Goal: Task Accomplishment & Management: Manage account settings

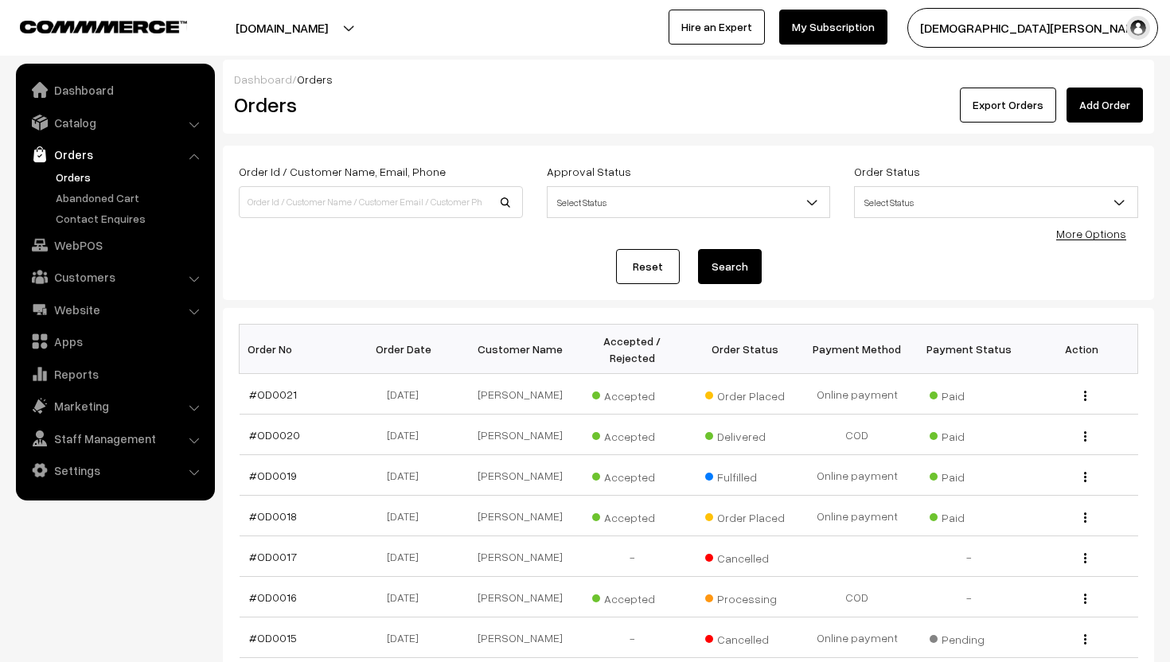
click at [79, 170] on link "Orders" at bounding box center [131, 177] width 158 height 17
click at [1084, 397] on img "button" at bounding box center [1085, 396] width 2 height 10
click at [1063, 412] on link "View" at bounding box center [1013, 418] width 135 height 35
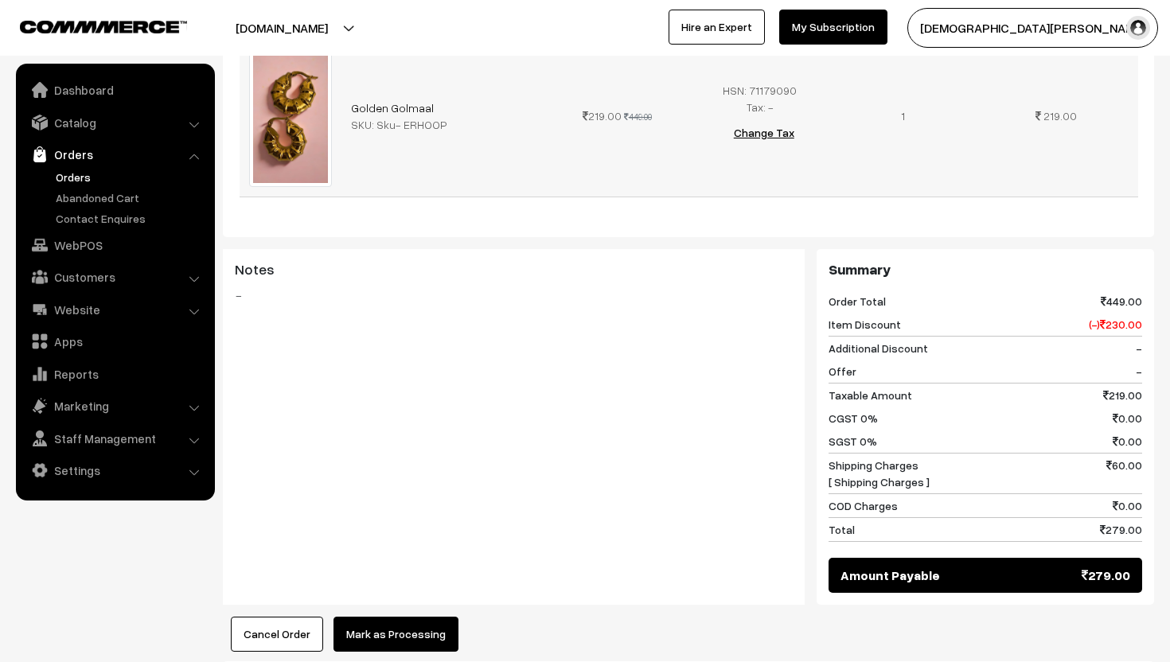
scroll to position [707, 0]
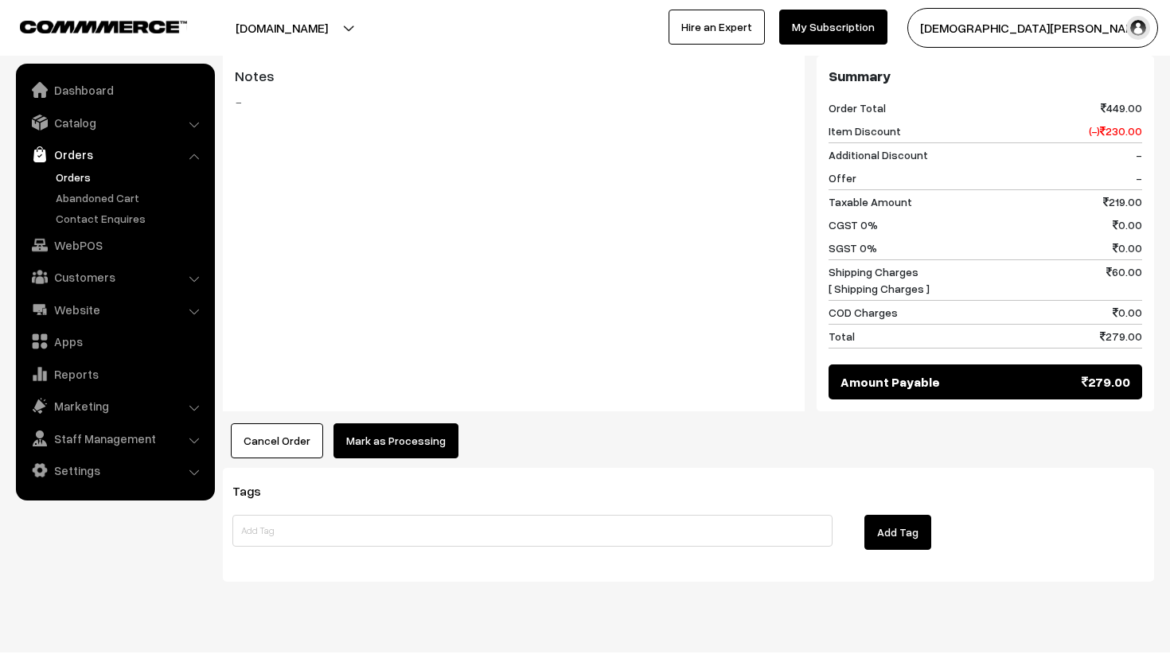
click at [405, 423] on button "Mark as Processing" at bounding box center [396, 440] width 125 height 35
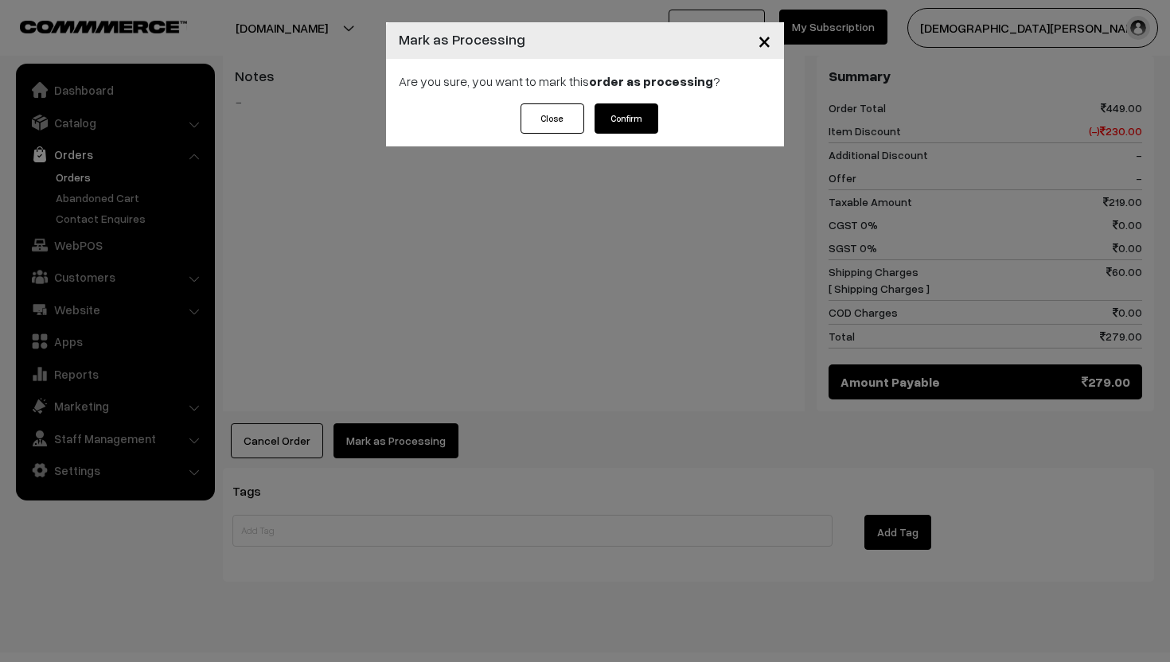
click at [642, 113] on button "Confirm" at bounding box center [627, 118] width 64 height 30
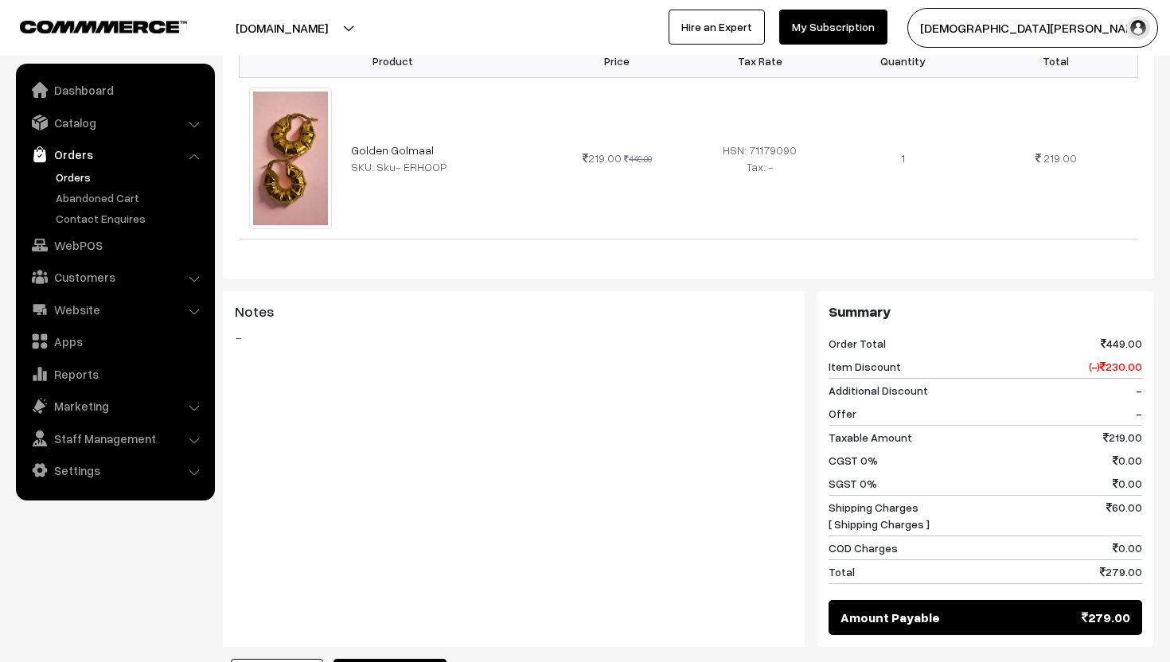
scroll to position [707, 0]
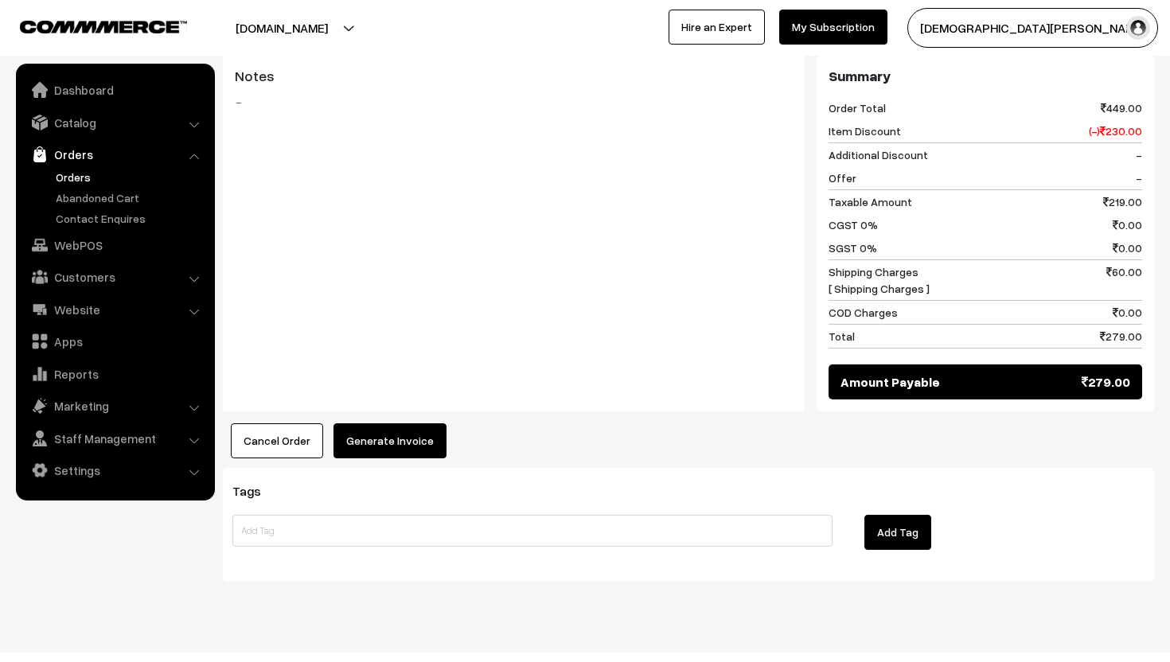
click at [383, 423] on button "Generate Invoice" at bounding box center [390, 440] width 113 height 35
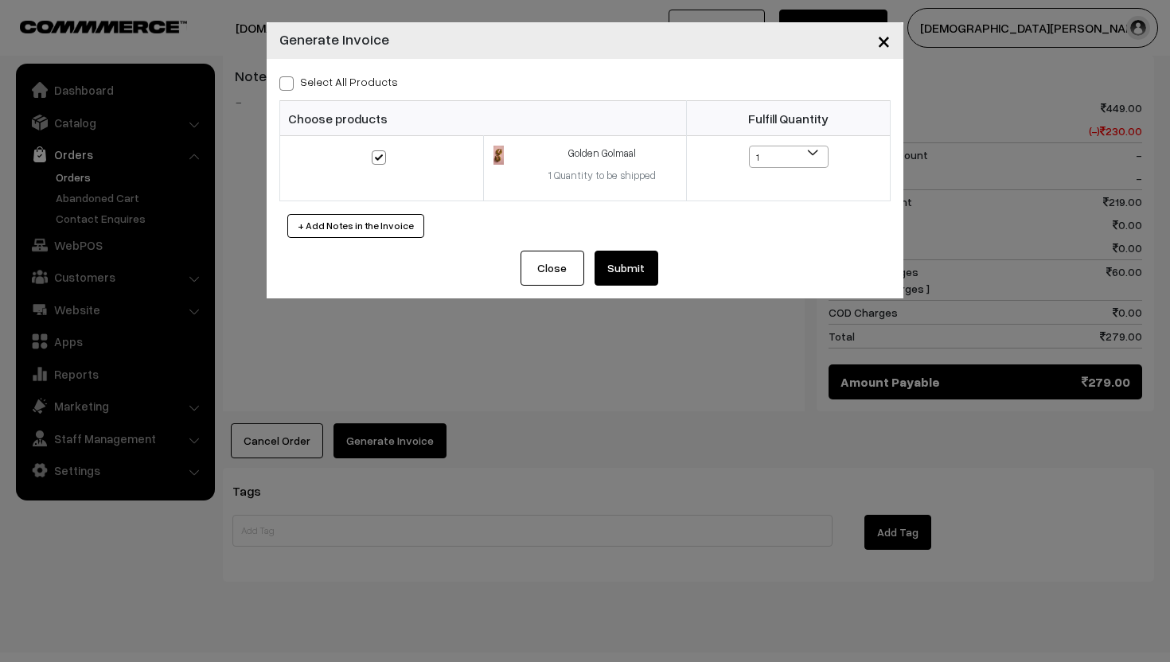
click at [635, 274] on button "Submit" at bounding box center [627, 268] width 64 height 35
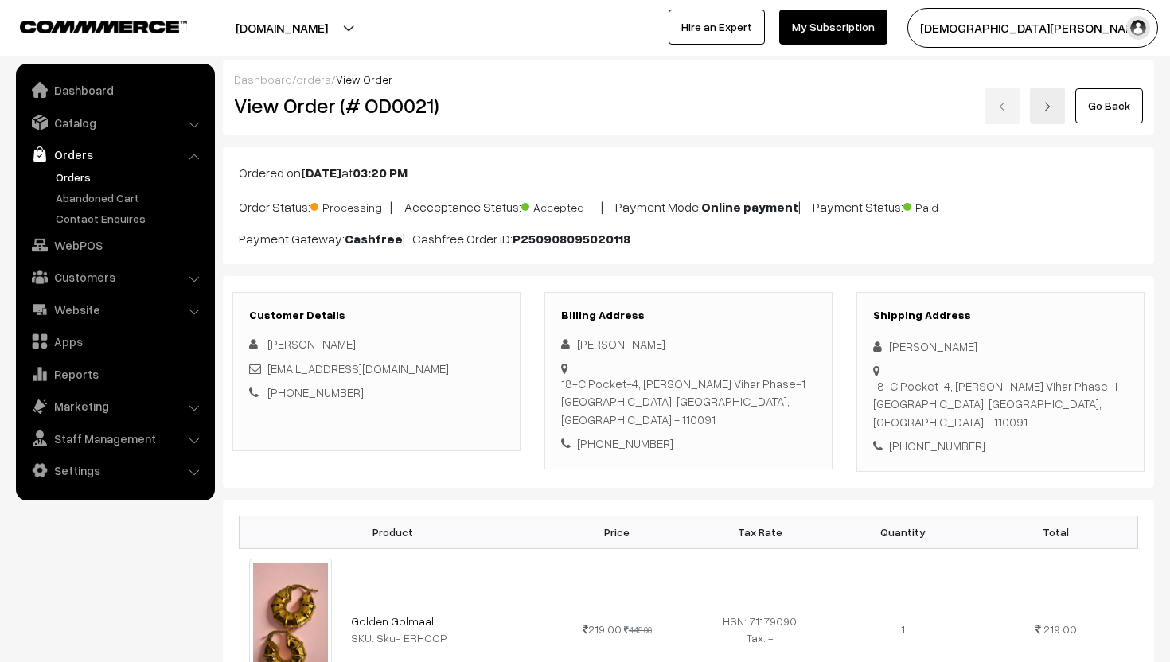
scroll to position [707, 0]
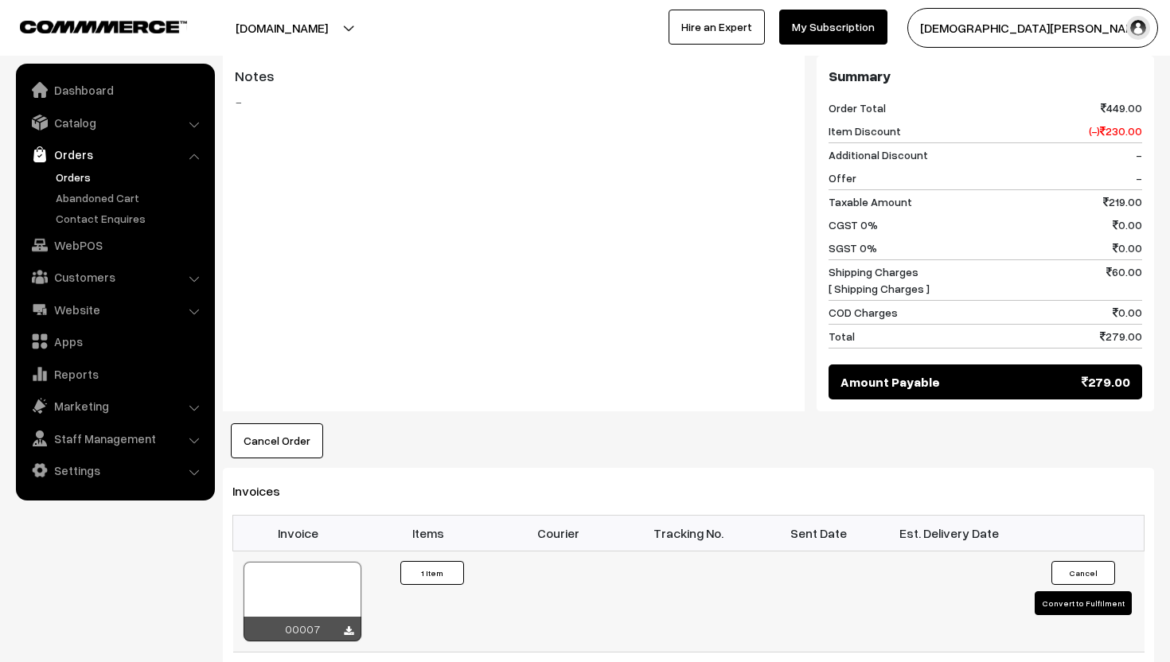
click at [1052, 591] on button "Convert to Fulfilment" at bounding box center [1083, 603] width 97 height 24
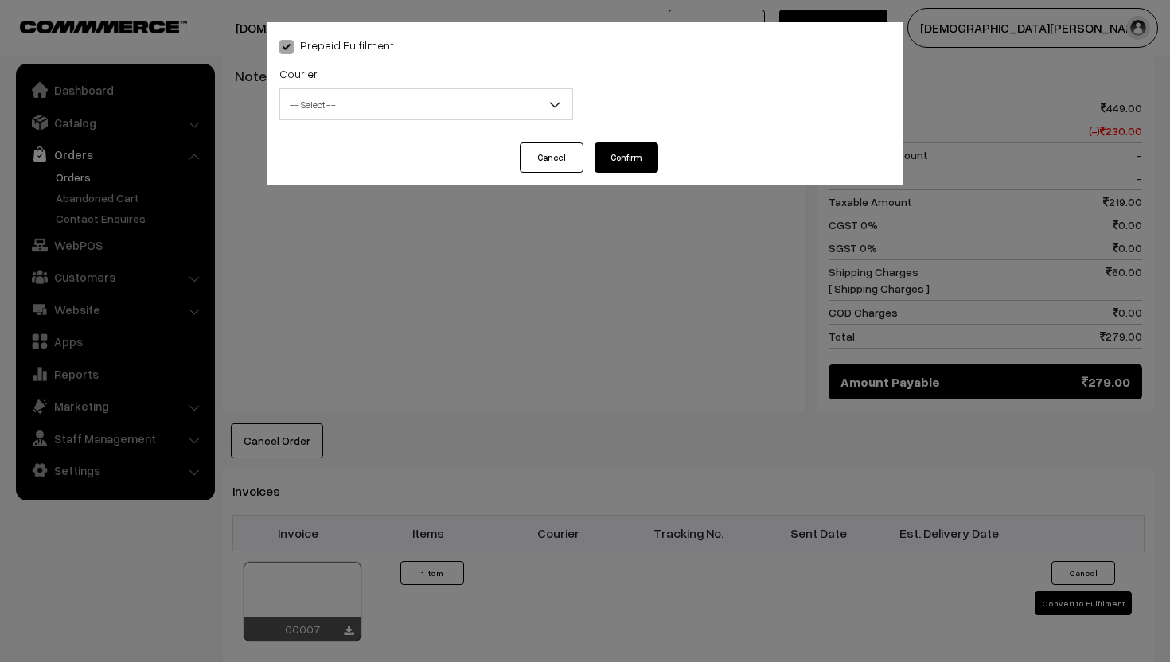
click at [497, 111] on span "-- Select --" at bounding box center [426, 105] width 292 height 28
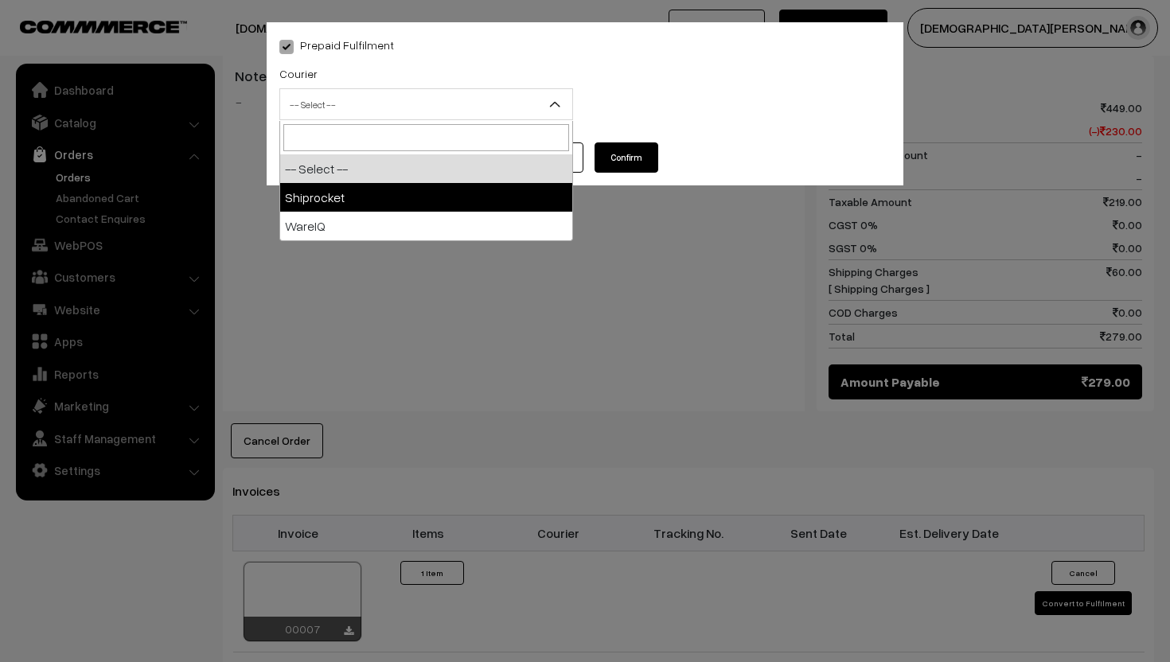
select select "1"
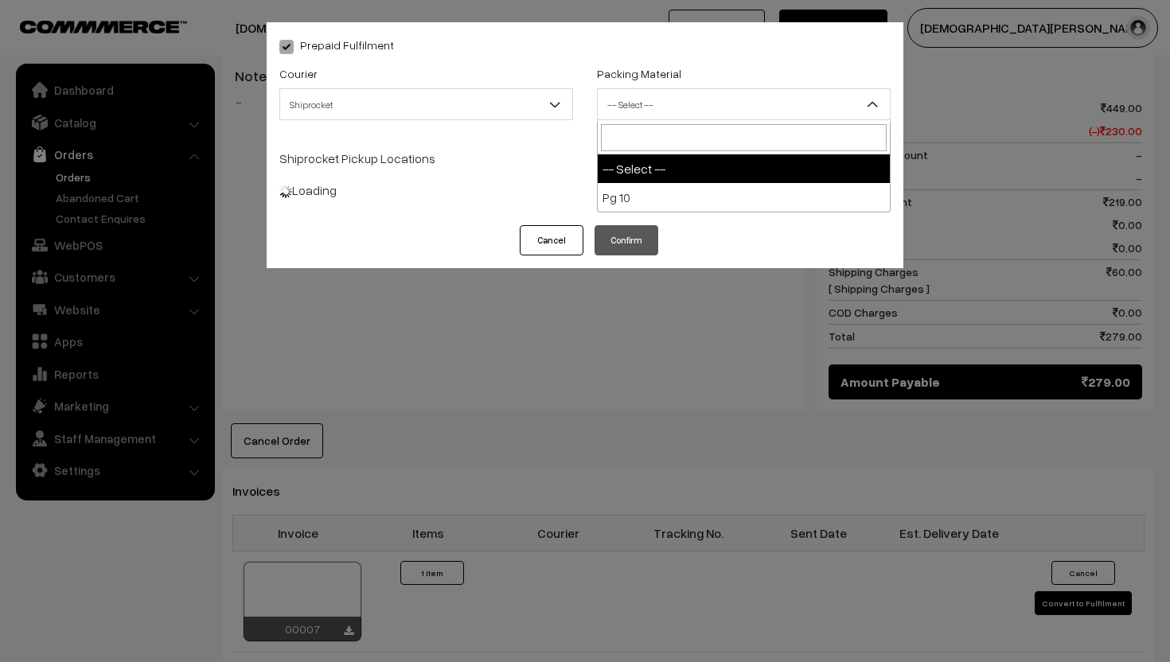
click at [660, 96] on span "-- Select --" at bounding box center [744, 105] width 292 height 28
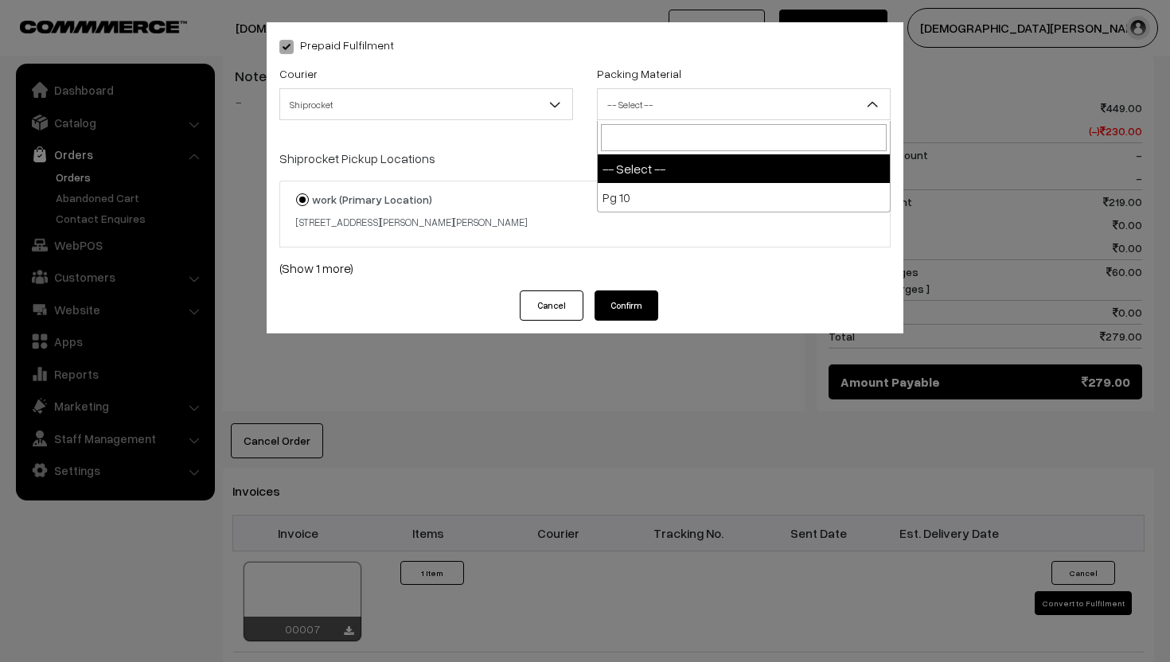
click at [667, 115] on span "-- Select --" at bounding box center [744, 105] width 292 height 28
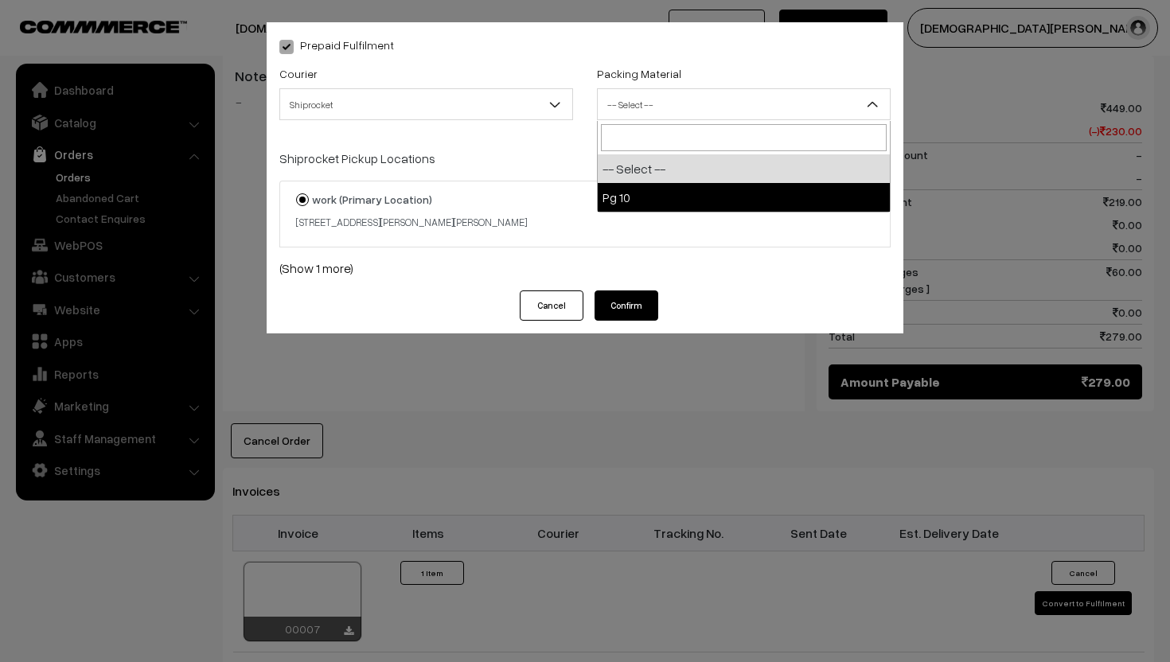
select select "1"
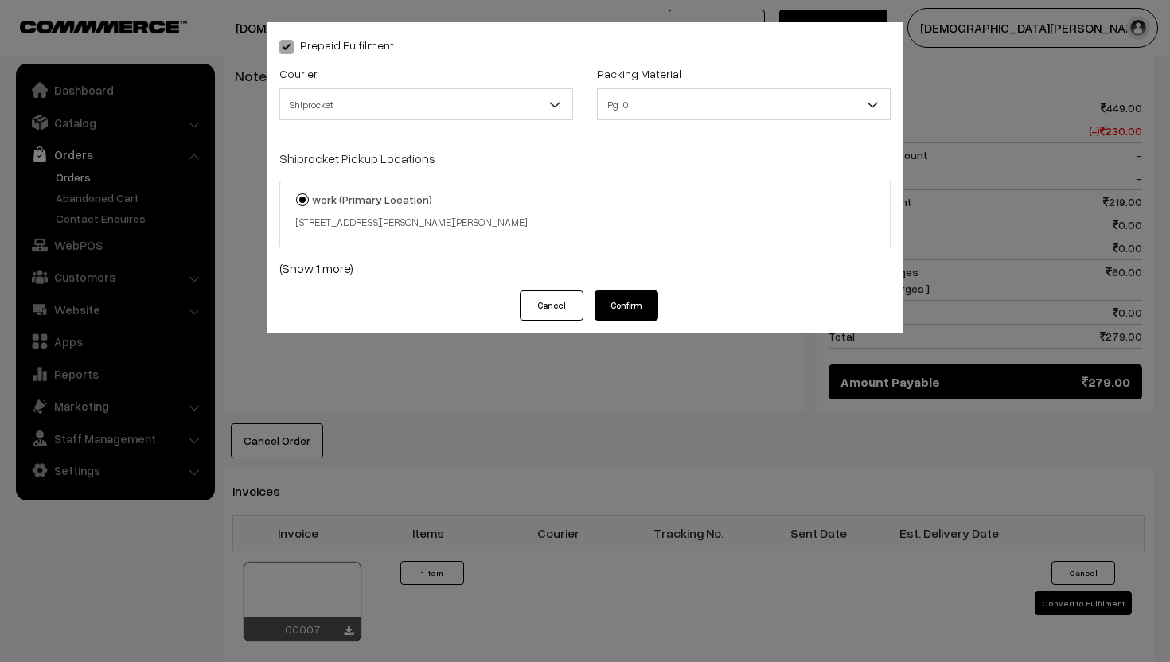
click at [616, 299] on button "Confirm" at bounding box center [627, 306] width 64 height 30
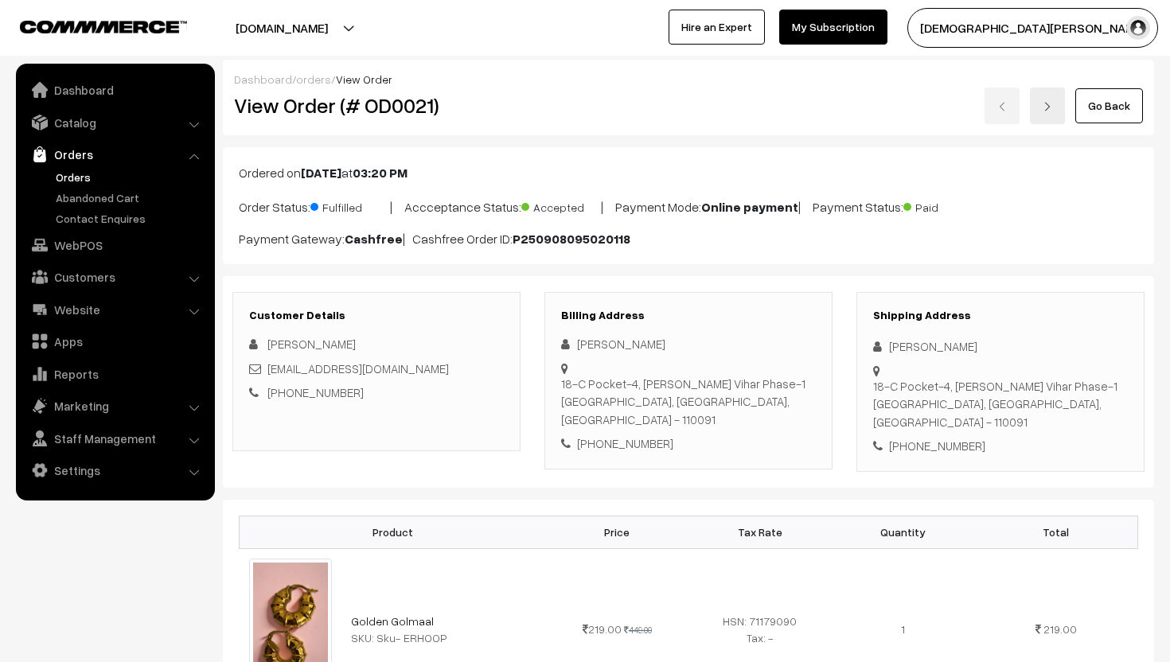
scroll to position [707, 0]
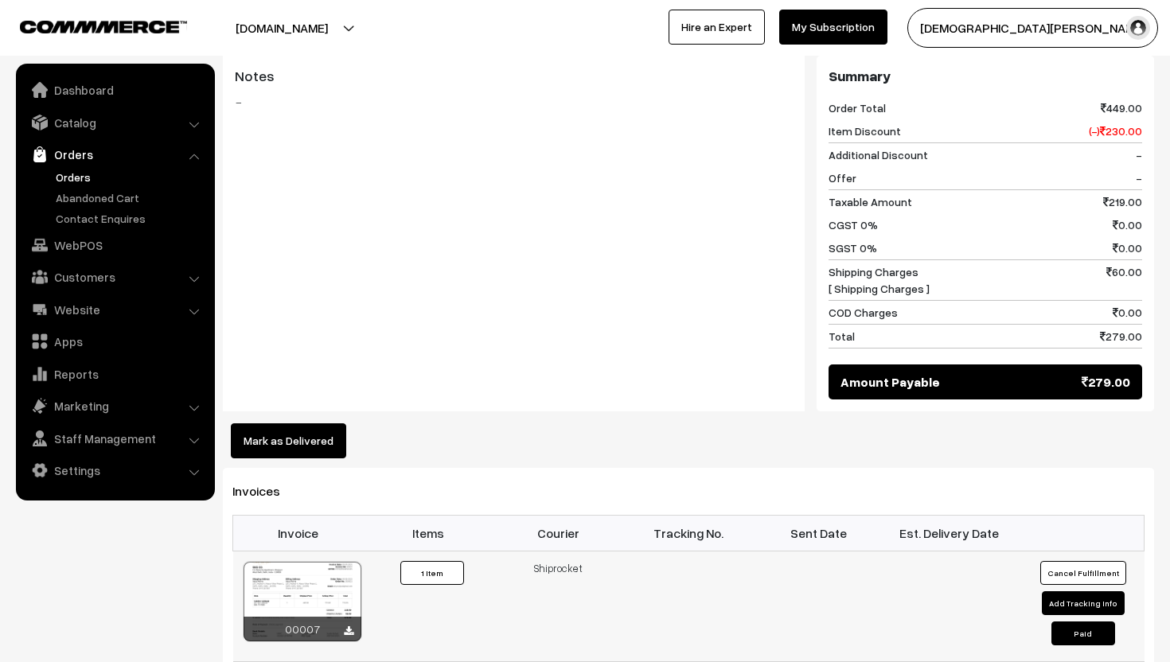
click at [1073, 622] on button "Paid" at bounding box center [1084, 634] width 64 height 24
click at [1070, 591] on button "Add Tracking Info" at bounding box center [1083, 603] width 83 height 24
select select "1"
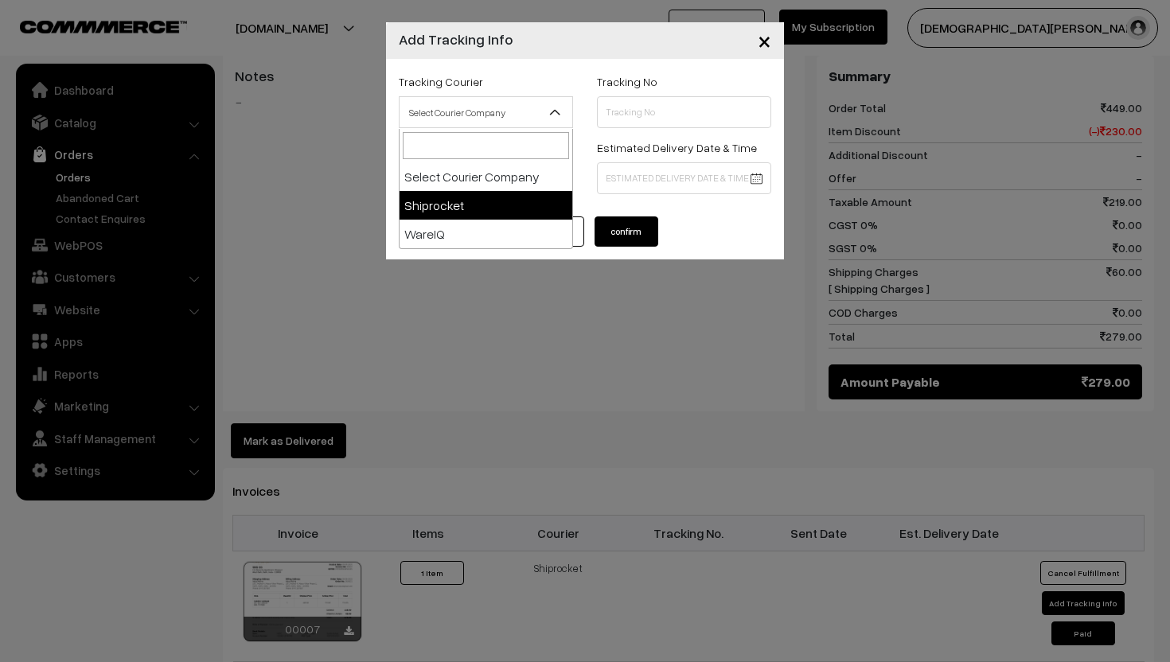
click at [542, 116] on span "Select Courier Company" at bounding box center [486, 113] width 173 height 28
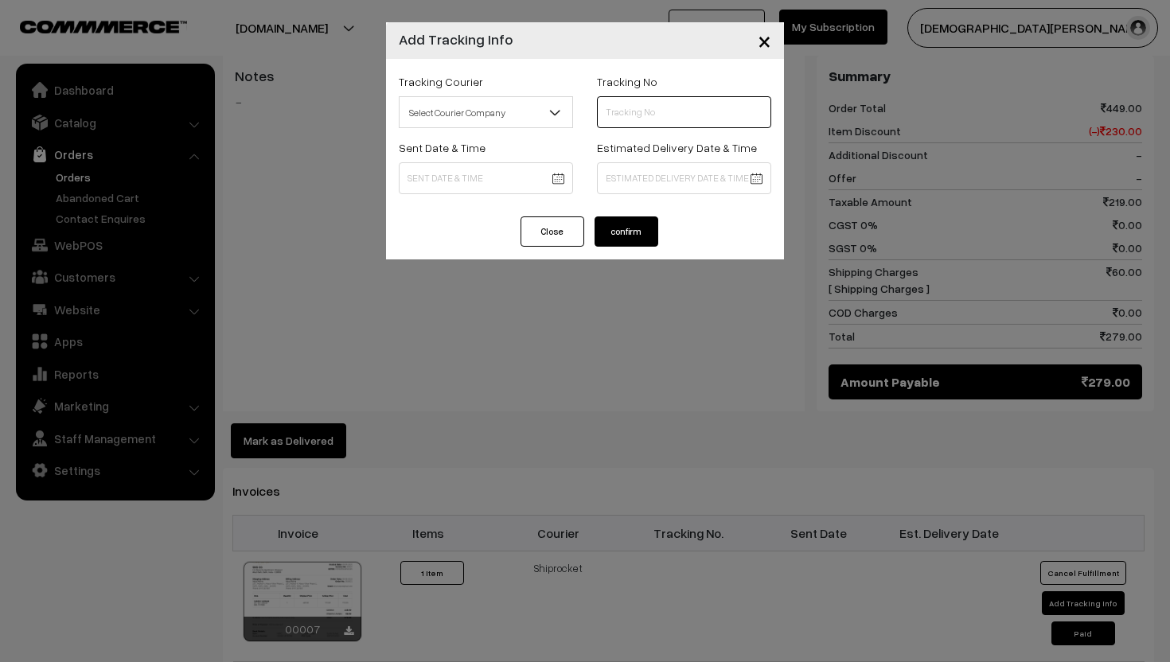
click at [663, 115] on input "text" at bounding box center [684, 112] width 174 height 32
paste input "14112355936284"
type input "14112355936284"
click at [510, 177] on body "Thank you for showing interest. Our team will call you shortly. Close suranyaje…" at bounding box center [585, 193] width 1170 height 1801
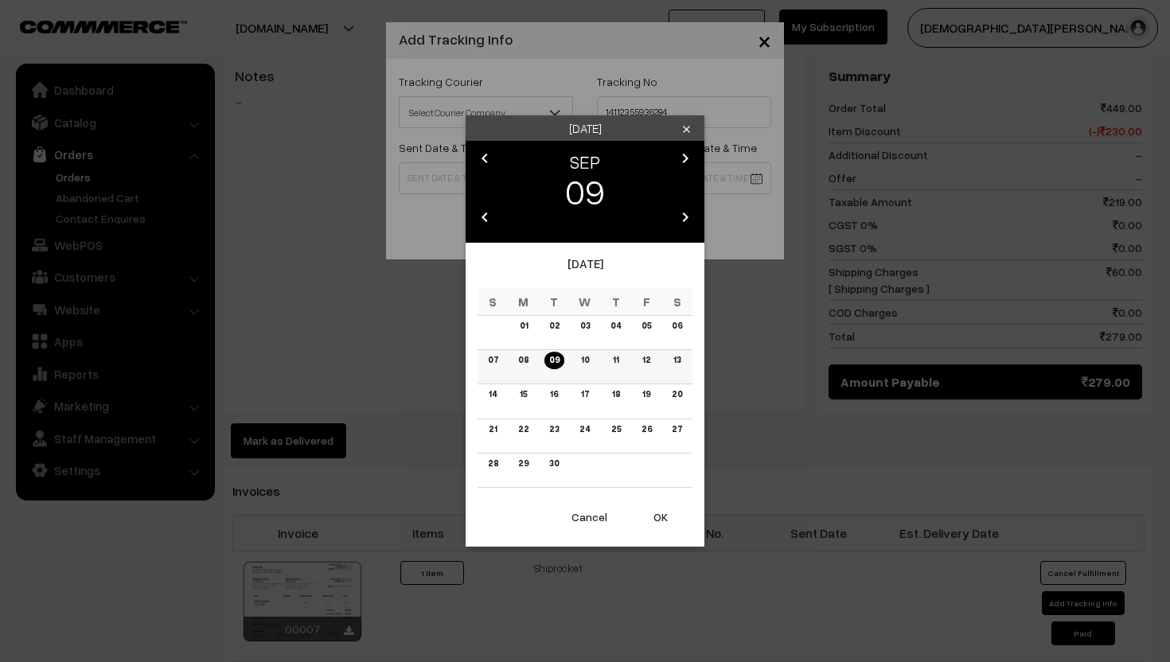
click at [554, 357] on link "09" at bounding box center [554, 360] width 20 height 17
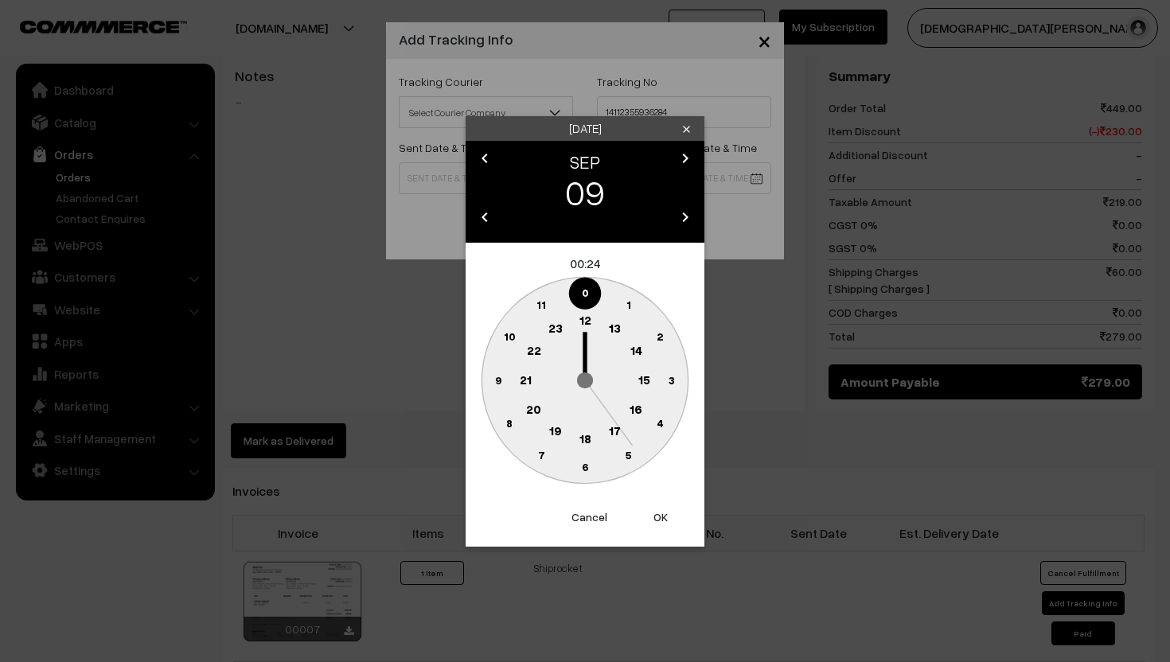
click at [634, 345] on text "14" at bounding box center [636, 349] width 12 height 14
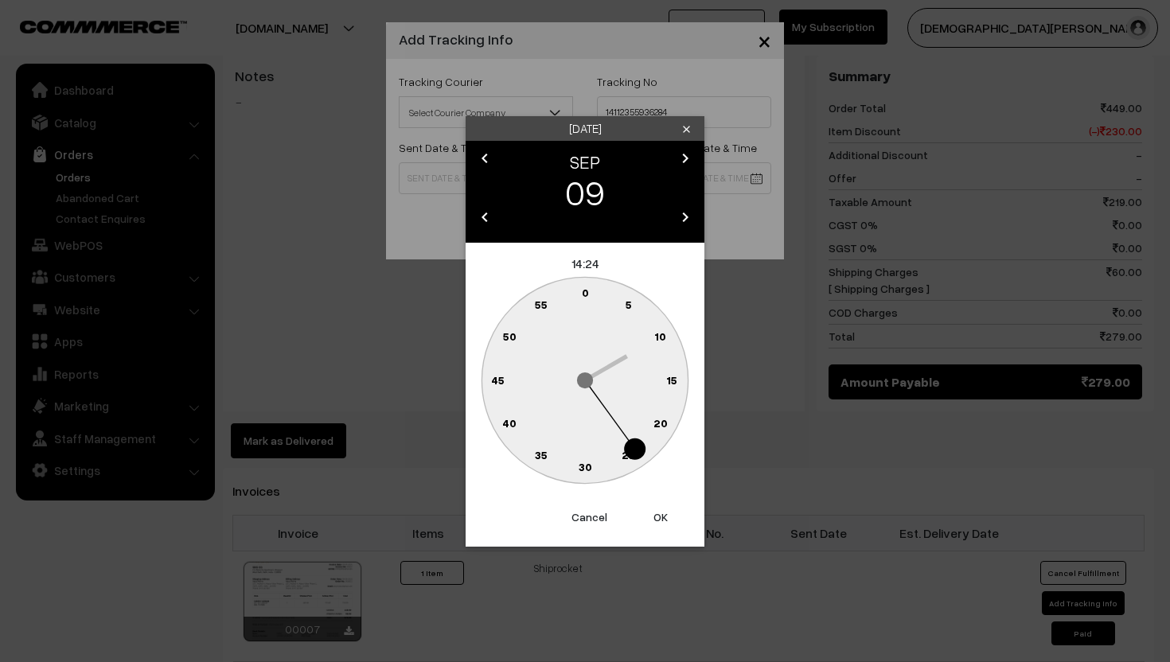
click at [657, 513] on button "OK" at bounding box center [661, 517] width 64 height 35
type input "09-09-2025 14:24"
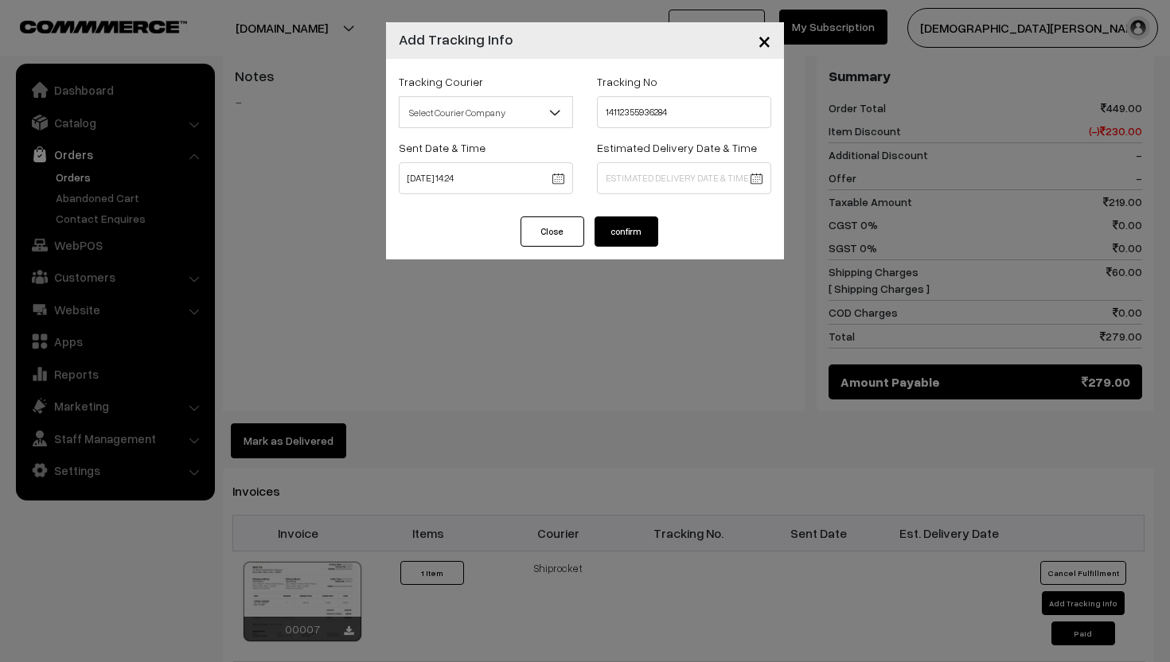
click at [663, 186] on body "Thank you for showing interest. Our team will call you shortly. Close suranyaje…" at bounding box center [585, 193] width 1170 height 1801
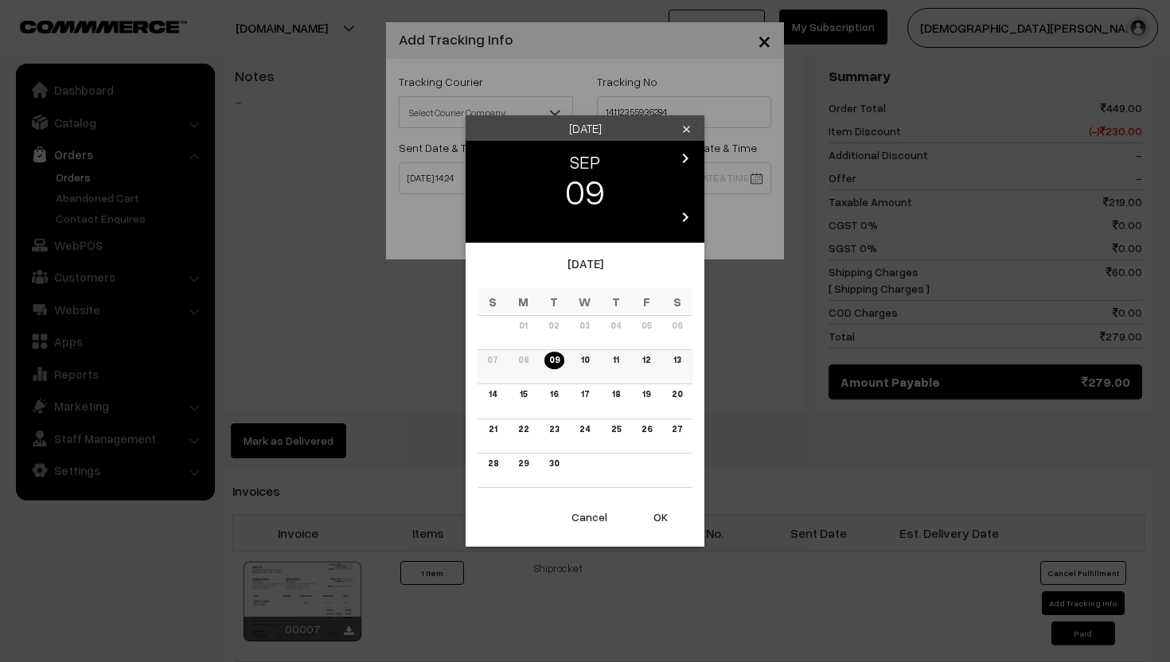
click at [585, 365] on link "10" at bounding box center [585, 360] width 18 height 17
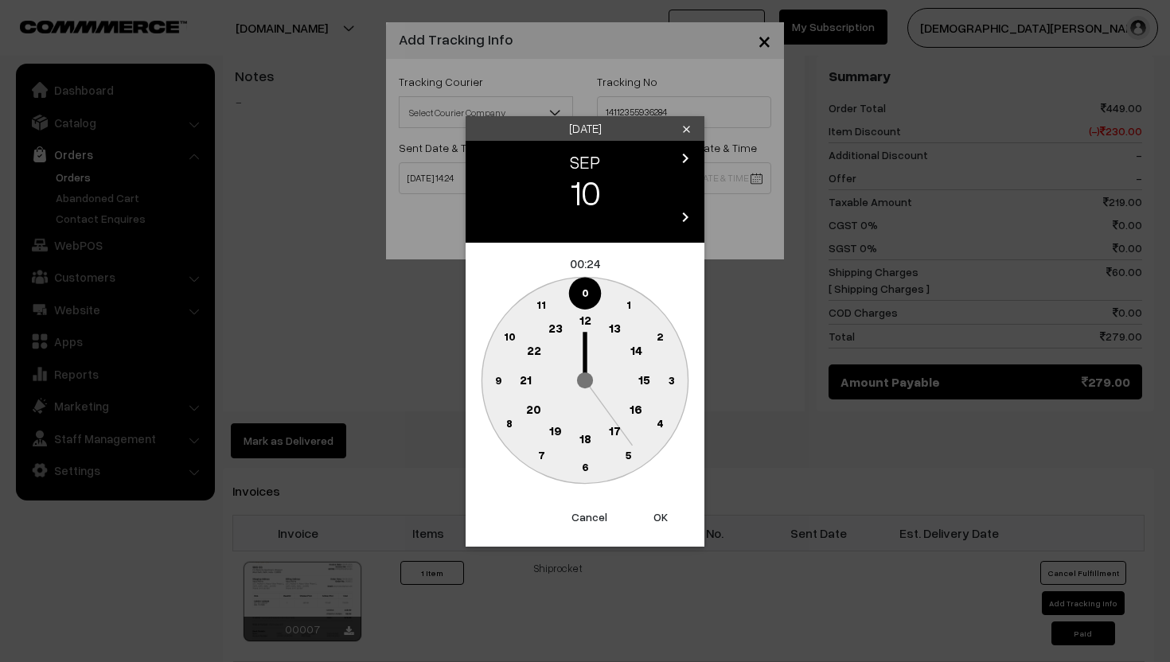
click at [661, 517] on button "OK" at bounding box center [661, 517] width 64 height 35
click at [659, 521] on button "OK" at bounding box center [661, 517] width 64 height 35
type input "10-09-2025 00:24"
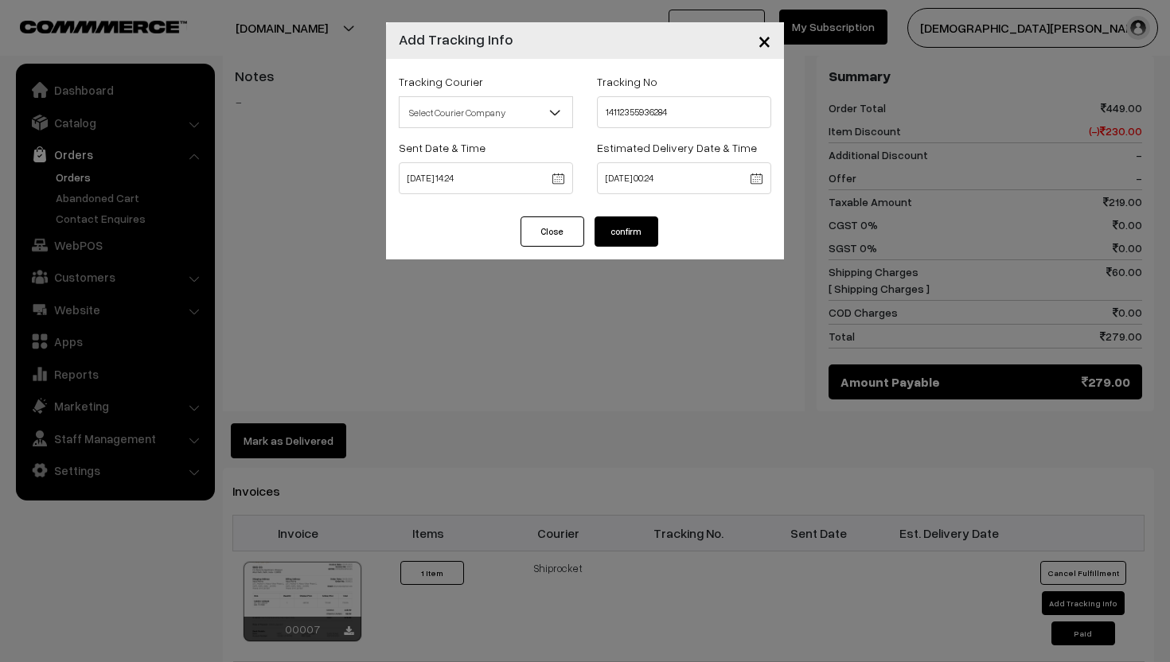
click at [632, 237] on button "confirm" at bounding box center [627, 232] width 64 height 30
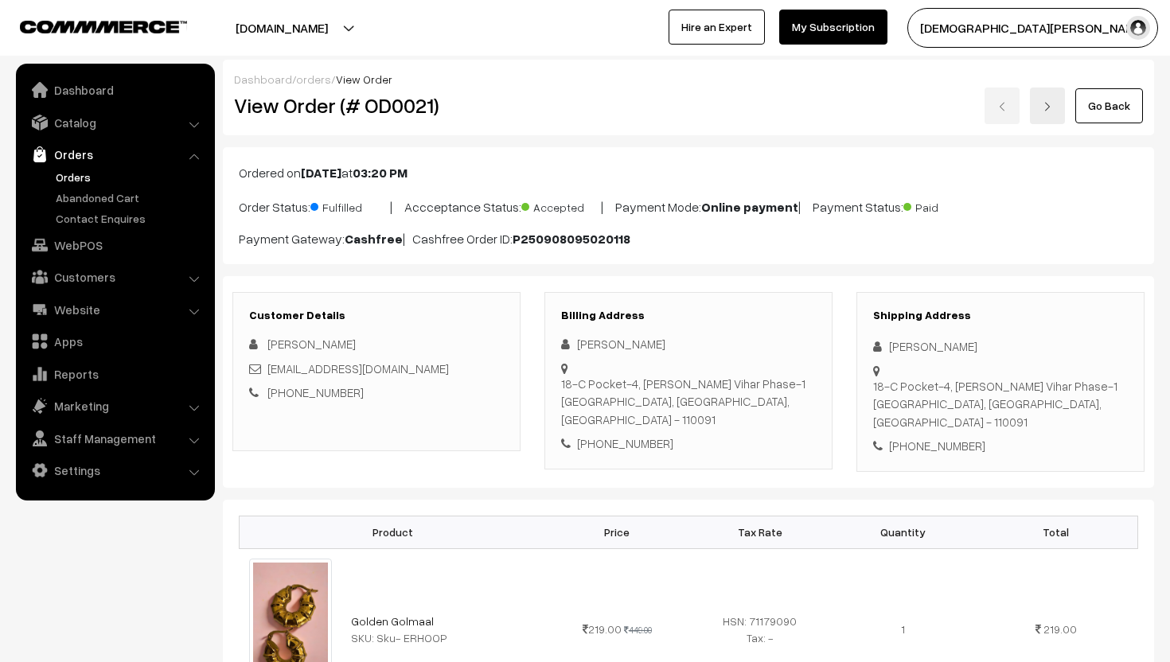
click at [77, 154] on link "Orders" at bounding box center [114, 154] width 189 height 29
click at [92, 174] on link "Orders" at bounding box center [131, 177] width 158 height 17
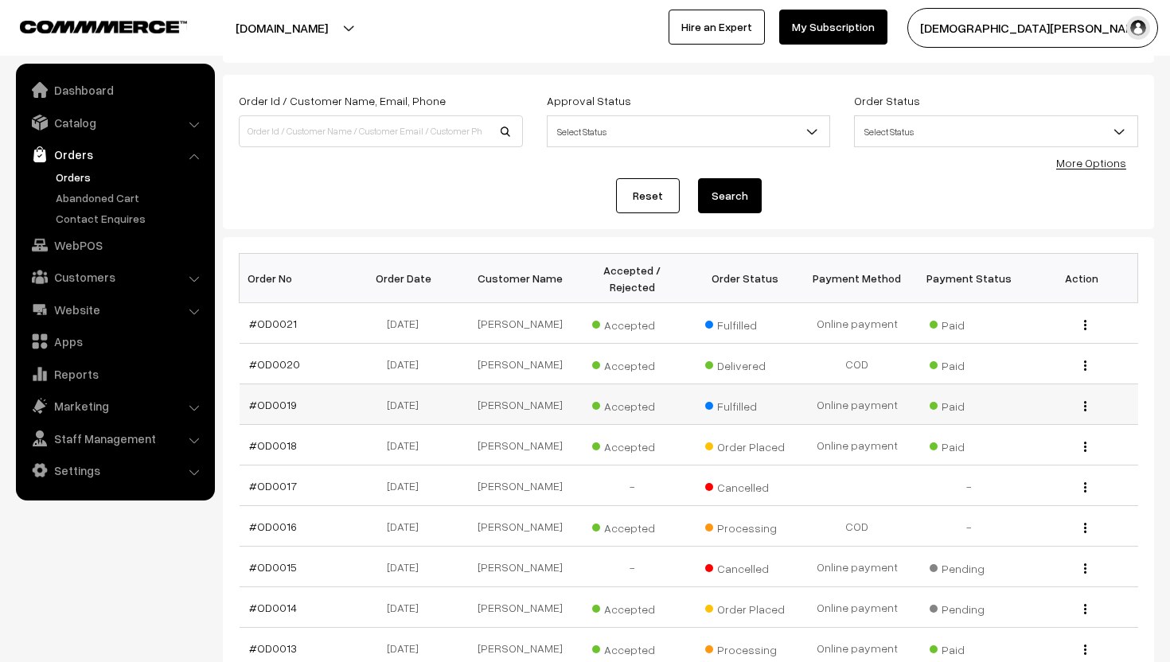
scroll to position [72, 0]
click at [1083, 361] on div "View" at bounding box center [1081, 363] width 93 height 17
click at [1084, 361] on img "button" at bounding box center [1085, 365] width 2 height 10
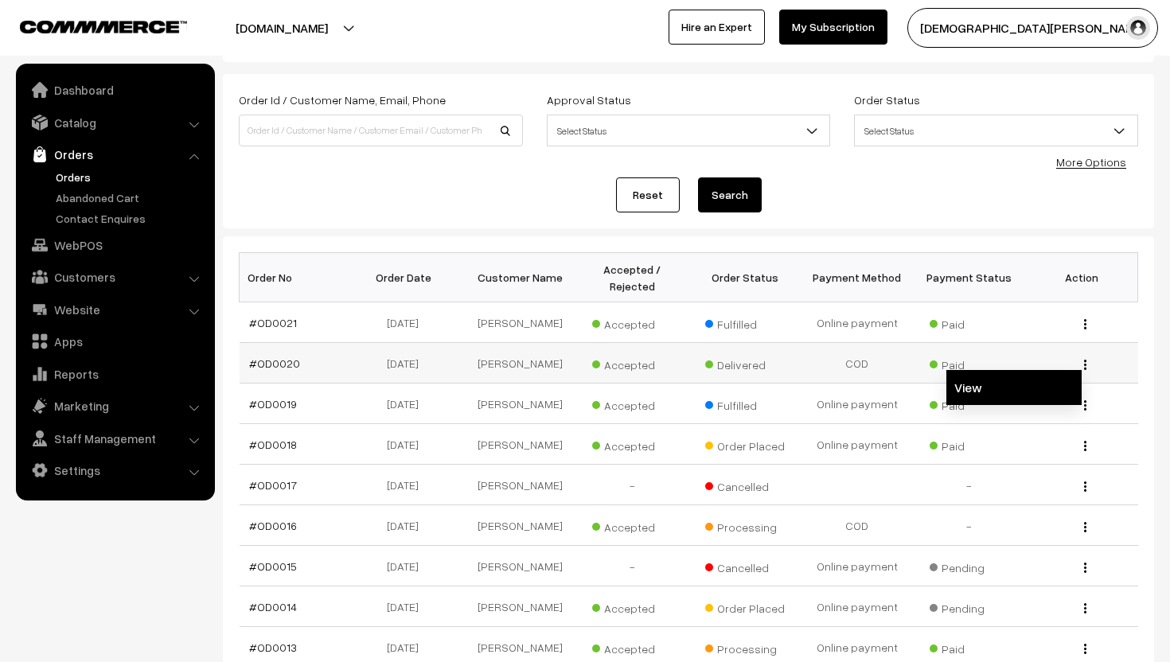
click at [1057, 383] on link "View" at bounding box center [1013, 387] width 135 height 35
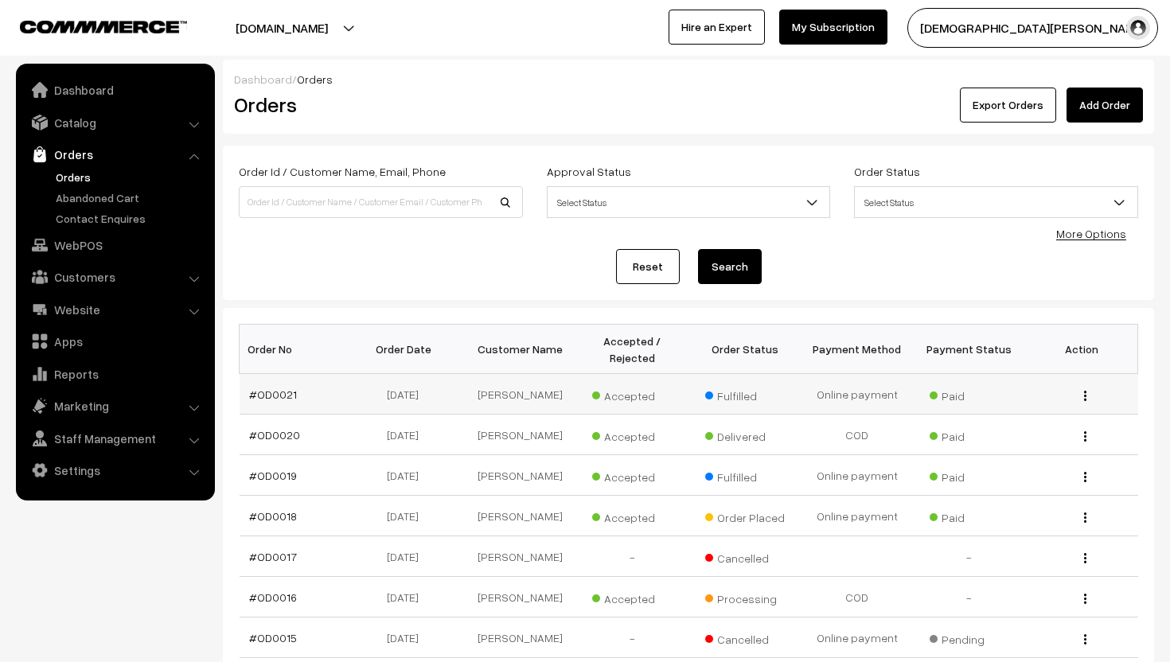
scroll to position [72, 0]
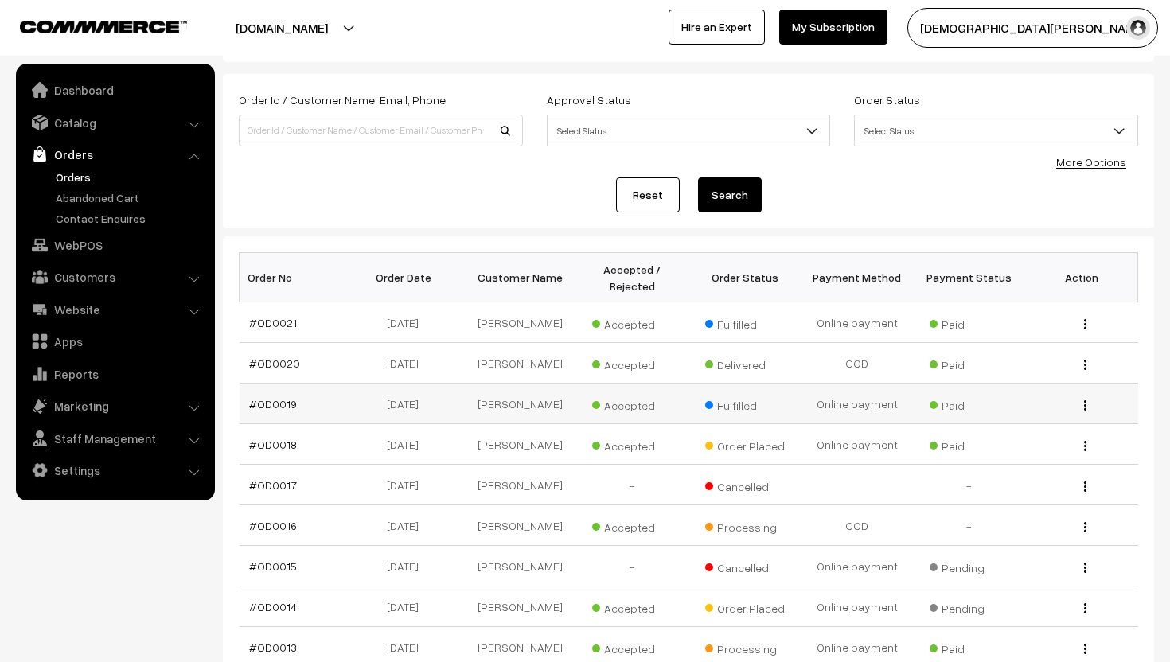
click at [1085, 402] on img "button" at bounding box center [1085, 405] width 2 height 10
click at [1060, 418] on link "View" at bounding box center [1013, 428] width 135 height 35
